Goal: Check status: Check status

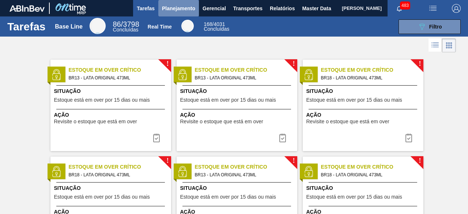
click at [181, 11] on span "Planejamento" at bounding box center [178, 8] width 33 height 9
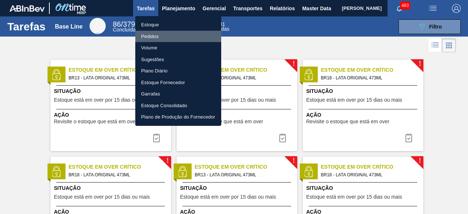
click at [158, 36] on li "Pedidos" at bounding box center [178, 37] width 86 height 12
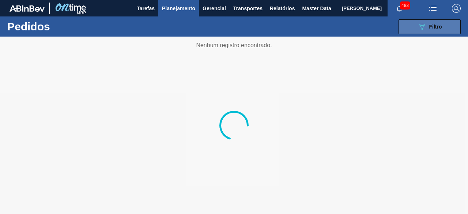
click at [424, 29] on icon "089F7B8B-B2A5-4AFE-B5C0-19BA573D28AC" at bounding box center [421, 26] width 9 height 9
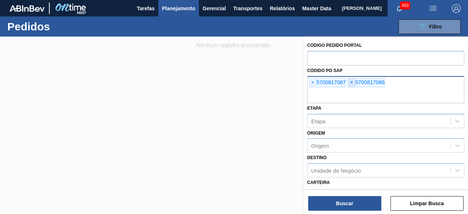
click at [351, 83] on span "×" at bounding box center [351, 82] width 7 height 9
click at [312, 82] on span "×" at bounding box center [312, 82] width 7 height 9
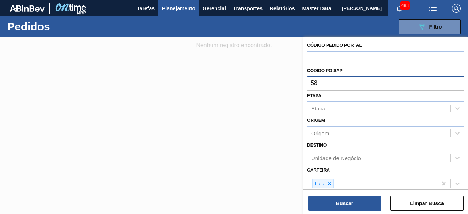
type input "5"
click at [326, 56] on input "text" at bounding box center [385, 58] width 157 height 14
click at [337, 84] on input "text" at bounding box center [385, 83] width 157 height 14
type input "5800372256"
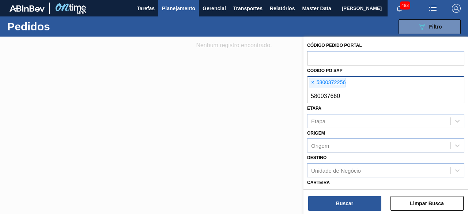
type input "5800376600"
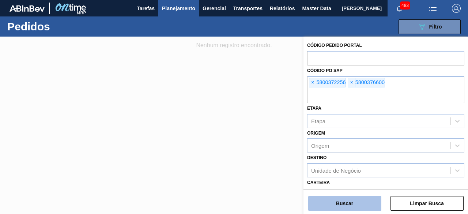
click at [346, 201] on button "Buscar" at bounding box center [344, 203] width 73 height 15
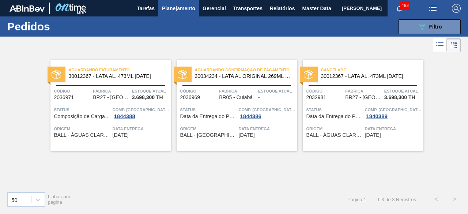
click at [154, 117] on div "Comp. Carga 1844388" at bounding box center [141, 112] width 57 height 13
click at [112, 90] on span "Fábrica" at bounding box center [111, 90] width 37 height 7
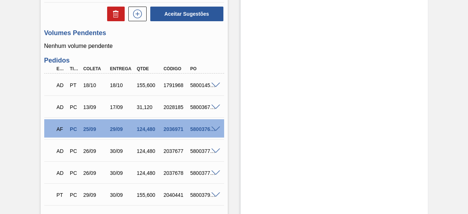
scroll to position [356, 0]
click at [217, 130] on span at bounding box center [215, 128] width 9 height 5
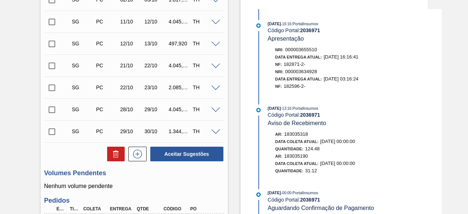
scroll to position [0, 0]
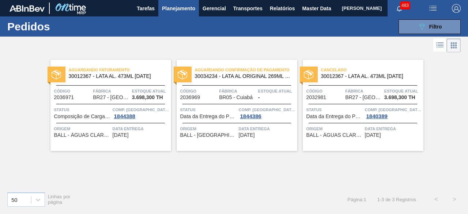
click at [331, 90] on span "Código" at bounding box center [324, 90] width 37 height 7
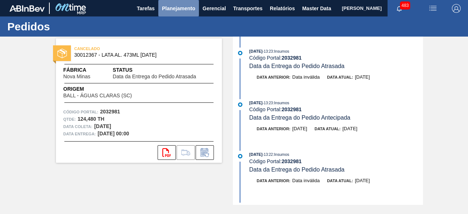
click at [183, 11] on span "Planejamento" at bounding box center [178, 8] width 33 height 9
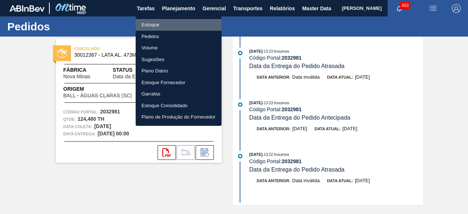
click at [159, 24] on li "Estoque" at bounding box center [179, 25] width 86 height 12
